Goal: Information Seeking & Learning: Learn about a topic

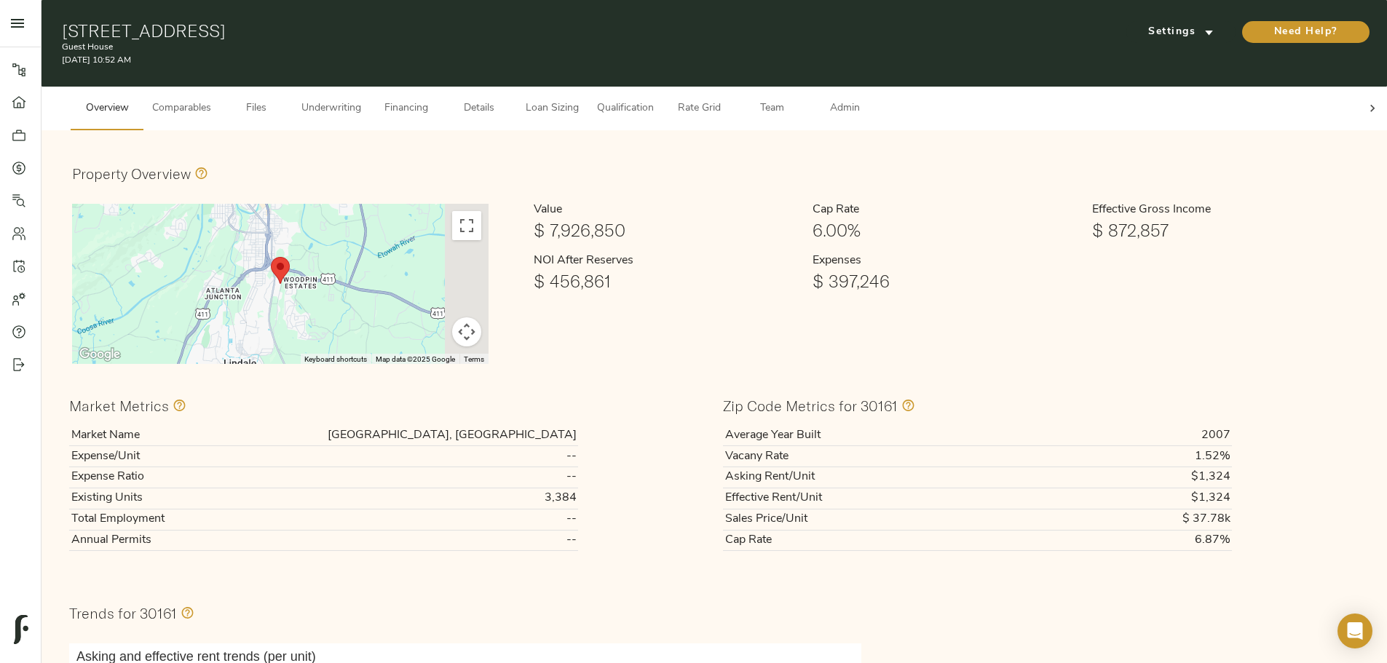
click at [361, 100] on span "Underwriting" at bounding box center [331, 109] width 60 height 18
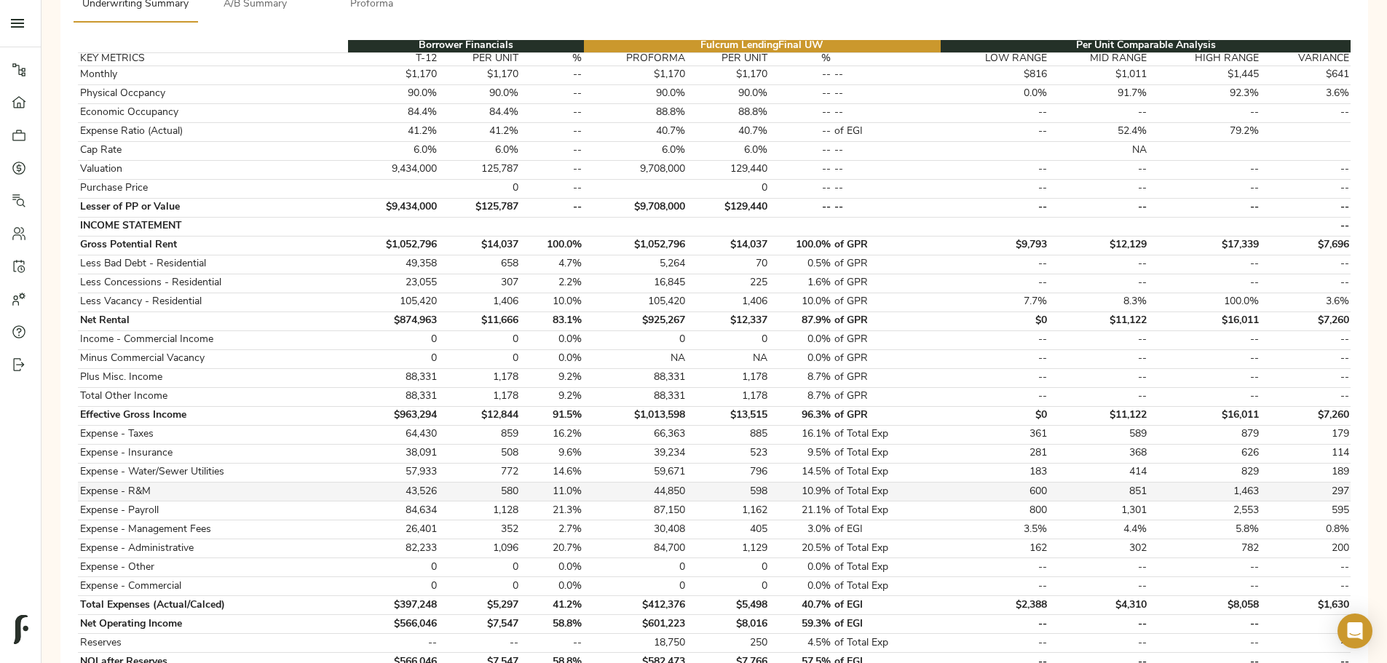
scroll to position [291, 0]
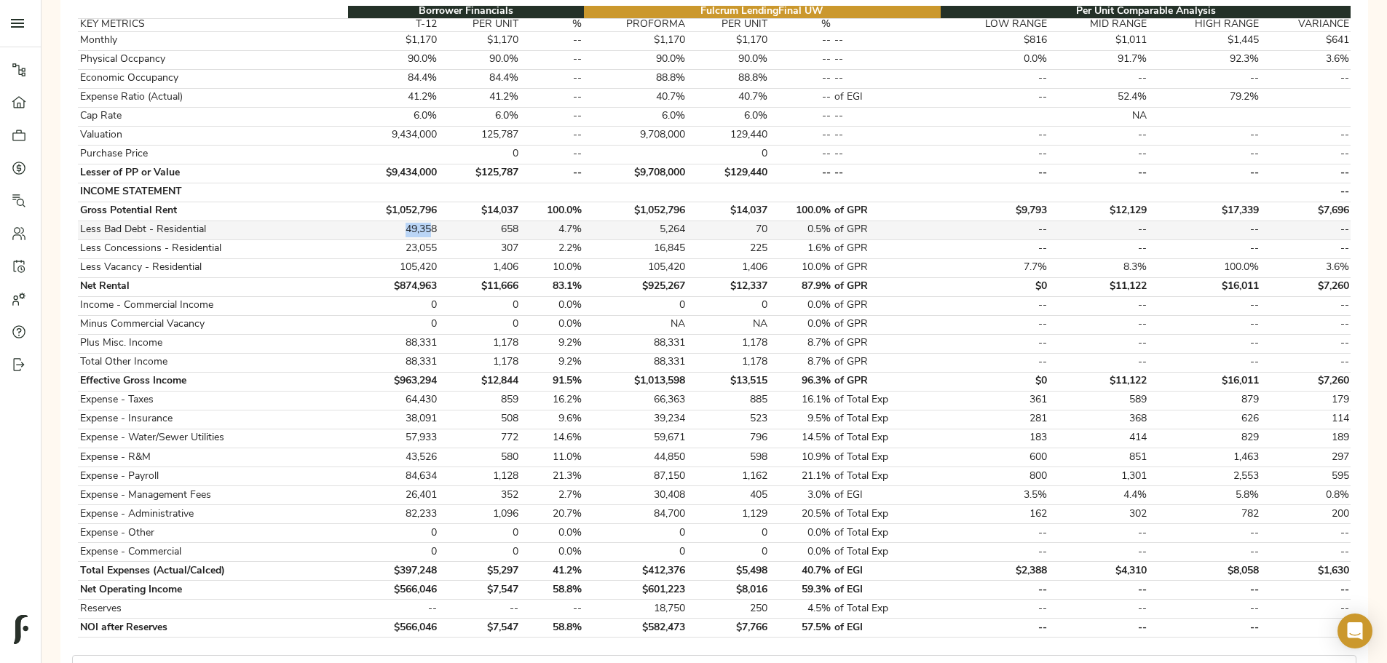
drag, startPoint x: 516, startPoint y: 214, endPoint x: 550, endPoint y: 216, distance: 34.3
click at [549, 221] on tr "Less Bad Debt - Residential 49,358 658 4.7% 5,264 70 0.5% of GPR -- -- -- --" at bounding box center [714, 230] width 1273 height 19
click at [520, 221] on td "658" at bounding box center [479, 230] width 82 height 19
drag, startPoint x: 518, startPoint y: 213, endPoint x: 547, endPoint y: 212, distance: 29.1
click at [438, 221] on td "49,358" at bounding box center [393, 230] width 90 height 19
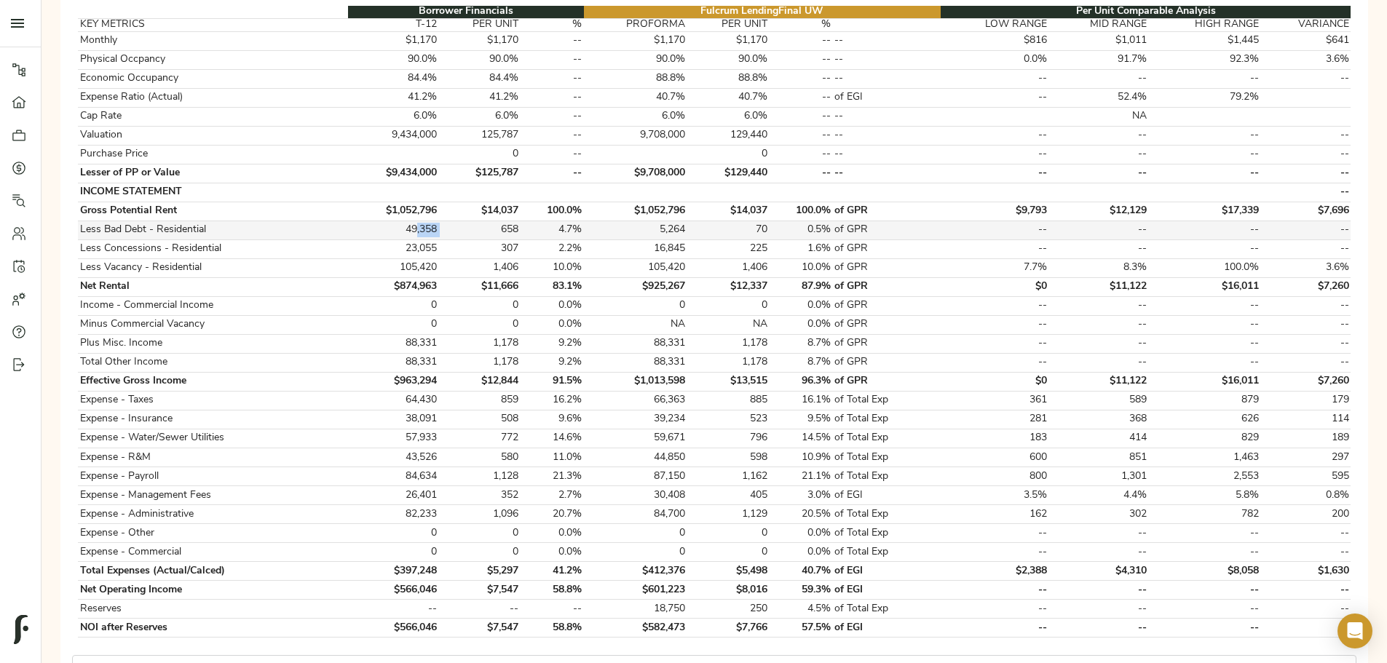
drag, startPoint x: 548, startPoint y: 214, endPoint x: 520, endPoint y: 213, distance: 28.4
click at [521, 221] on tr "Less Bad Debt - Residential 49,358 658 4.7% 5,264 70 0.5% of GPR -- -- -- --" at bounding box center [714, 230] width 1273 height 19
click at [438, 221] on td "49,358" at bounding box center [393, 230] width 90 height 19
drag, startPoint x: 511, startPoint y: 211, endPoint x: 542, endPoint y: 214, distance: 31.4
click at [438, 221] on td "49,358" at bounding box center [393, 230] width 90 height 19
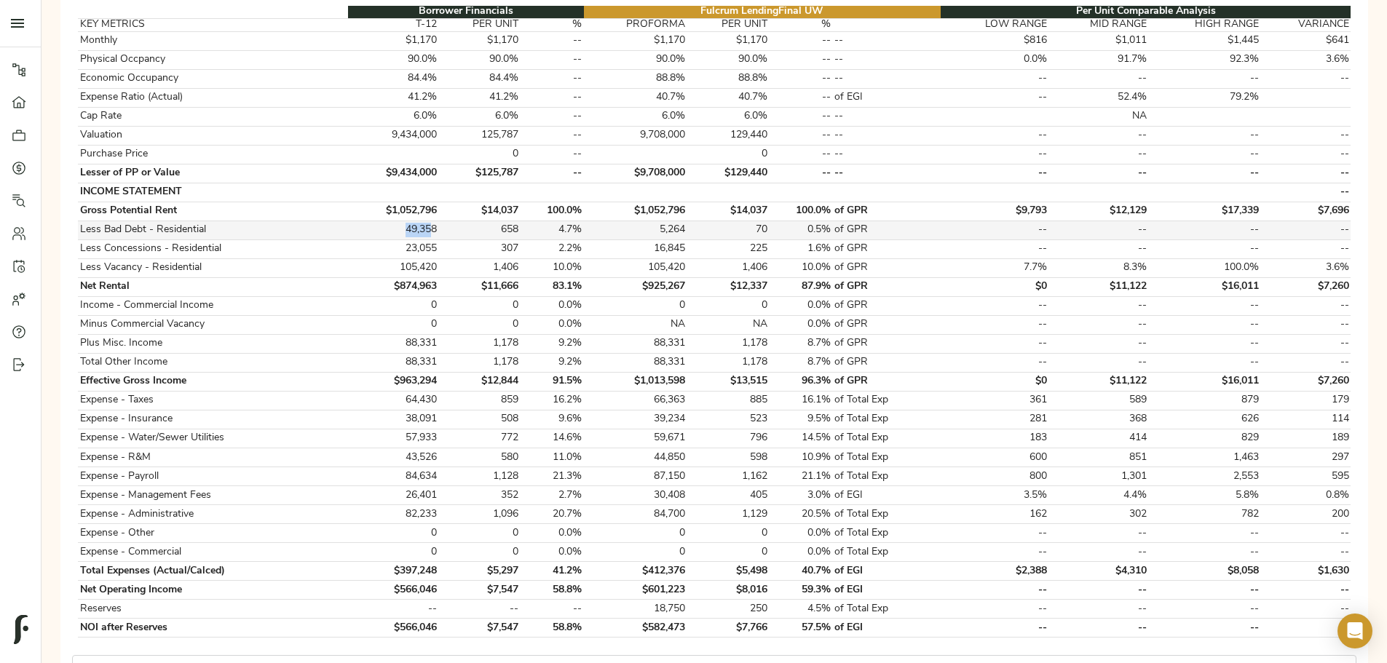
click at [438, 221] on td "49,358" at bounding box center [393, 230] width 90 height 19
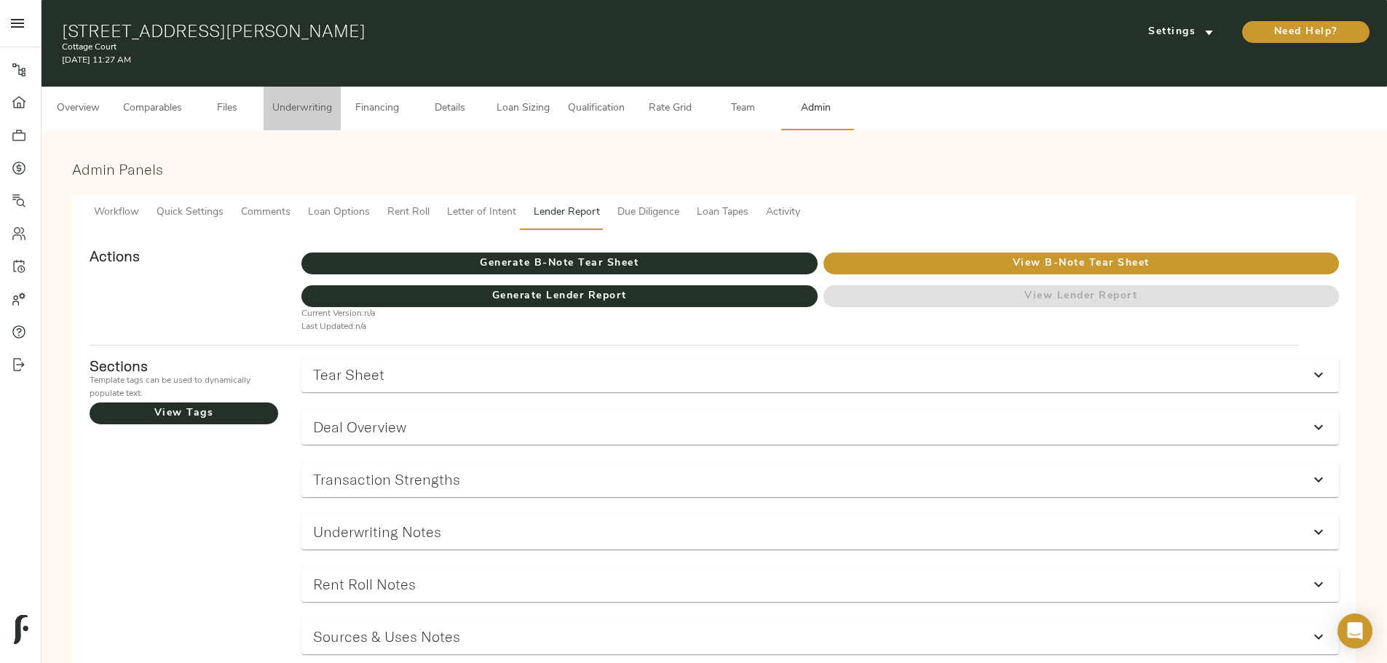
click at [332, 100] on span "Underwriting" at bounding box center [302, 109] width 60 height 18
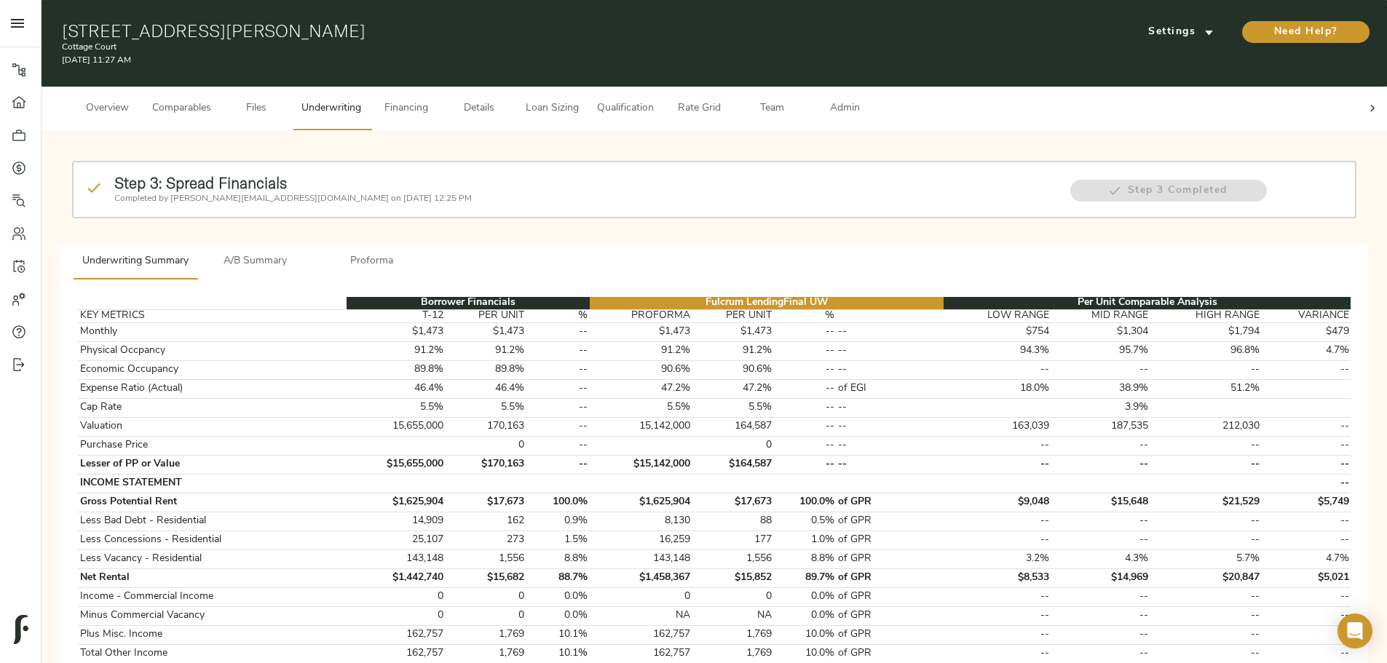
click at [521, 192] on p "Completed by justin@fulcrumlendingcorp.com on August 14, 2025 12:25 PM" at bounding box center [584, 198] width 941 height 13
click at [305, 253] on span "A/B Summary" at bounding box center [255, 262] width 99 height 18
